Goal: Find specific page/section: Find specific page/section

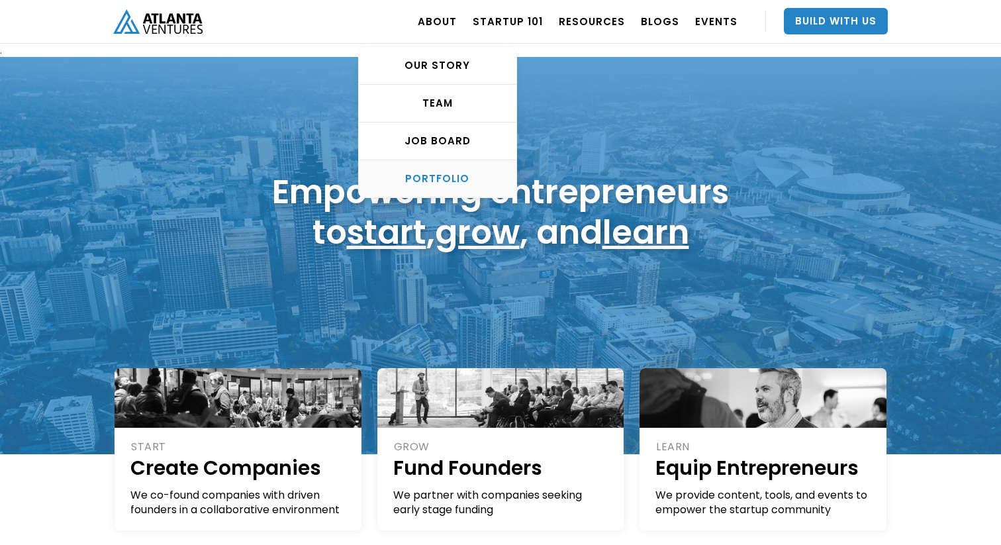
click at [441, 183] on div "PORTFOLIO" at bounding box center [438, 178] width 158 height 13
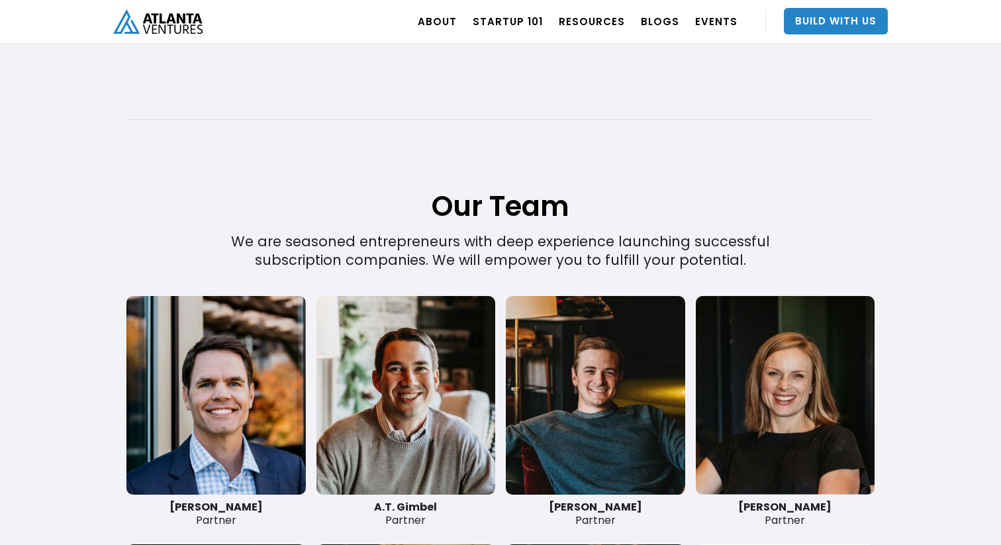
scroll to position [3003, 0]
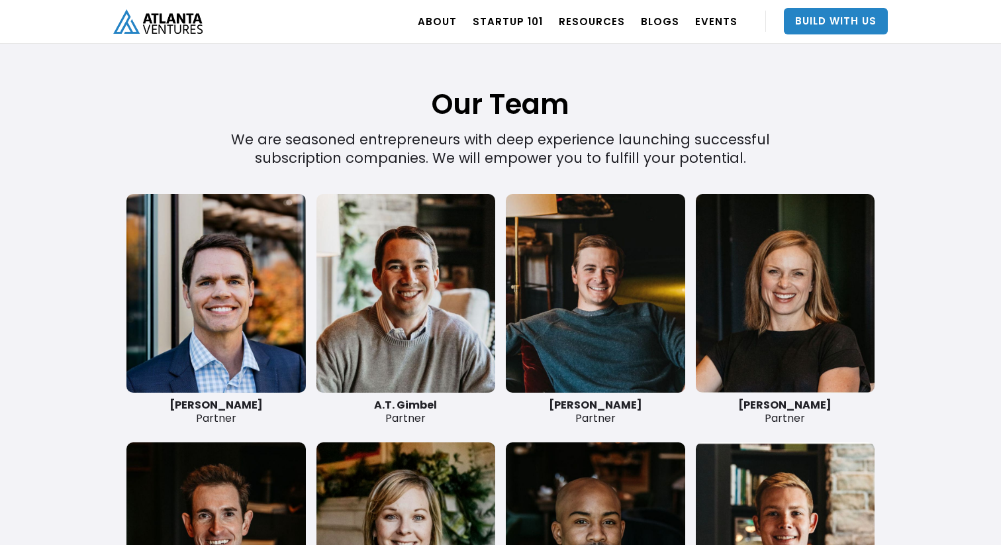
click at [203, 350] on link at bounding box center [215, 293] width 179 height 199
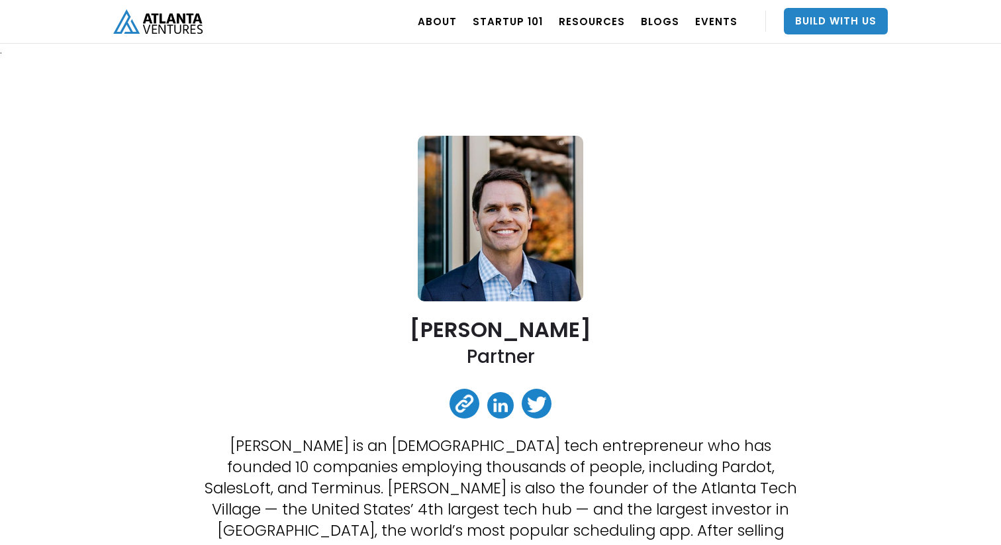
click at [506, 410] on link at bounding box center [500, 405] width 26 height 26
